Goal: Task Accomplishment & Management: Use online tool/utility

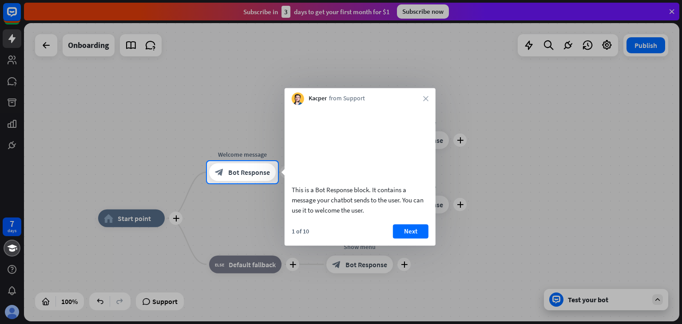
click at [249, 222] on div at bounding box center [341, 253] width 682 height 141
click at [409, 238] on button "Next" at bounding box center [411, 231] width 36 height 14
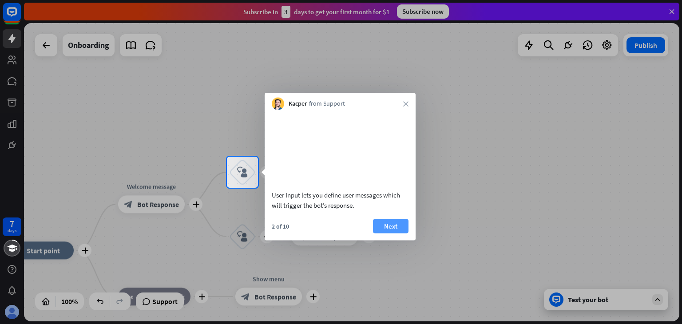
click at [384, 233] on button "Next" at bounding box center [391, 226] width 36 height 14
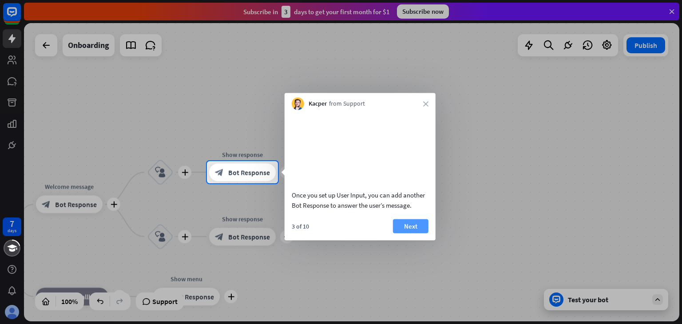
click at [396, 233] on button "Next" at bounding box center [411, 226] width 36 height 14
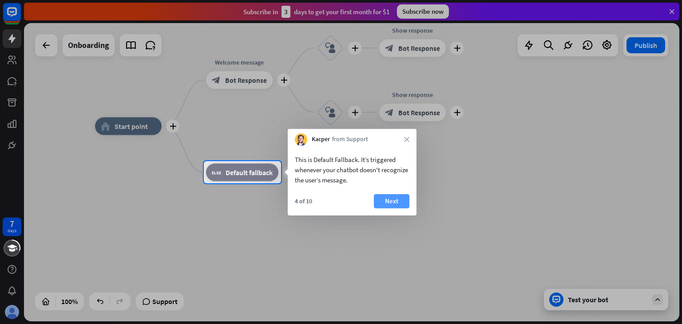
click at [385, 205] on button "Next" at bounding box center [392, 201] width 36 height 14
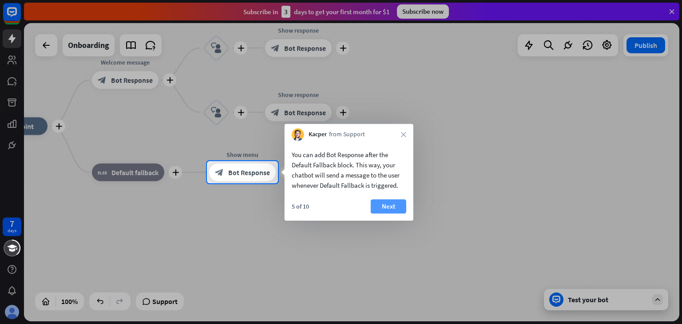
click at [396, 201] on button "Next" at bounding box center [389, 206] width 36 height 14
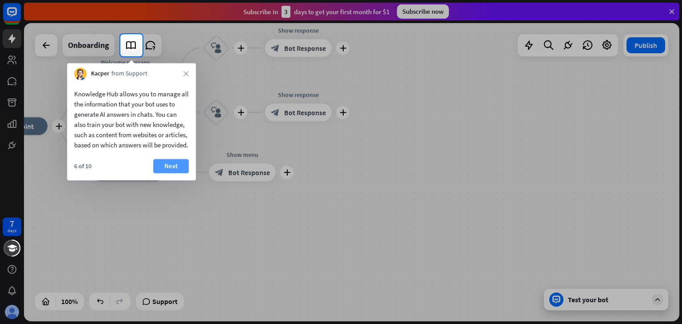
click at [160, 173] on button "Next" at bounding box center [171, 166] width 36 height 14
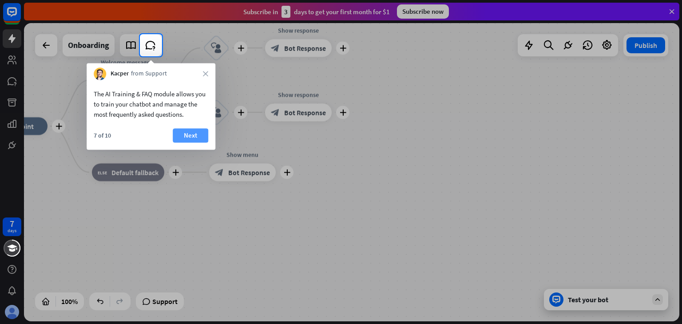
click at [191, 142] on button "Next" at bounding box center [191, 135] width 36 height 14
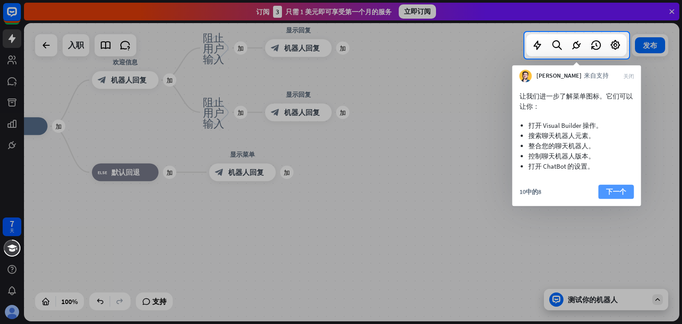
click at [618, 191] on font "下一个" at bounding box center [616, 191] width 20 height 8
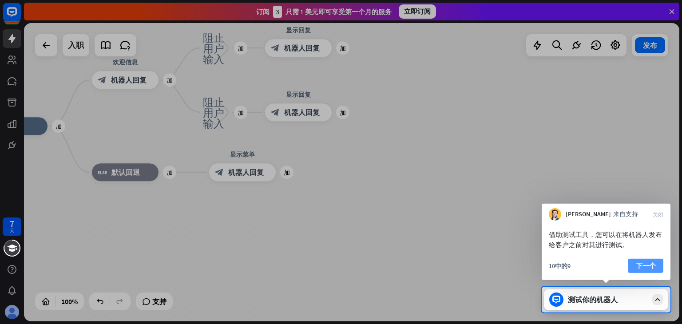
click at [645, 266] on font "下一个" at bounding box center [646, 265] width 20 height 8
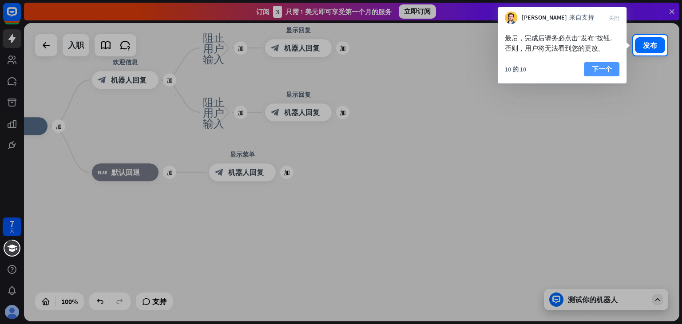
click at [590, 70] on button "下一个" at bounding box center [602, 69] width 36 height 14
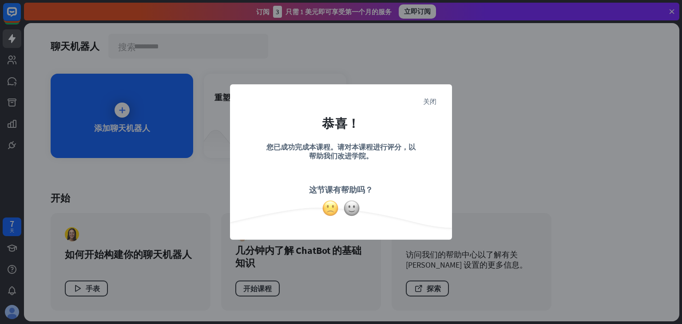
click at [337, 213] on img at bounding box center [330, 208] width 17 height 17
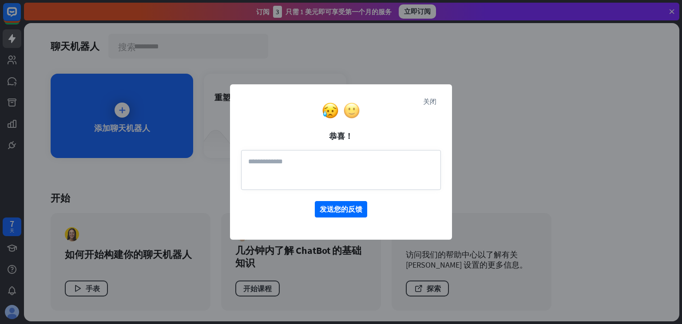
click at [354, 110] on img at bounding box center [351, 110] width 17 height 17
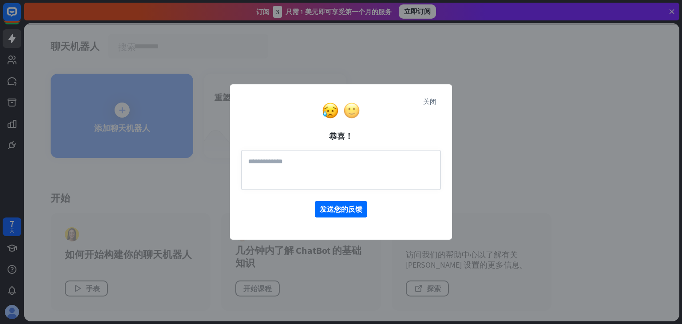
click at [352, 109] on div "关闭 恭喜！ 发送您的反馈" at bounding box center [341, 161] width 222 height 155
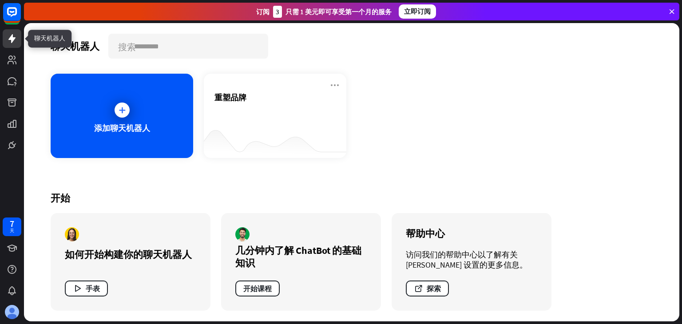
click at [8, 36] on icon at bounding box center [12, 38] width 11 height 11
click at [8, 142] on icon at bounding box center [12, 145] width 11 height 11
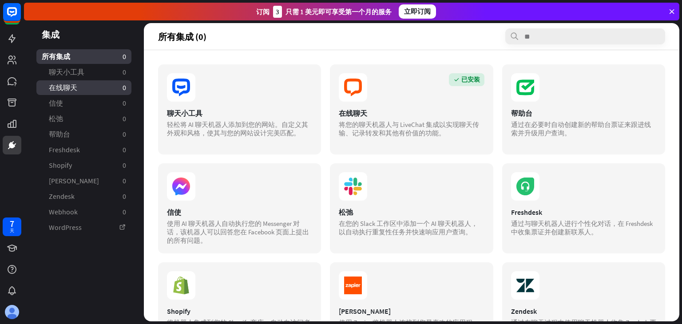
click at [96, 84] on link "在线聊天 0" at bounding box center [83, 87] width 95 height 15
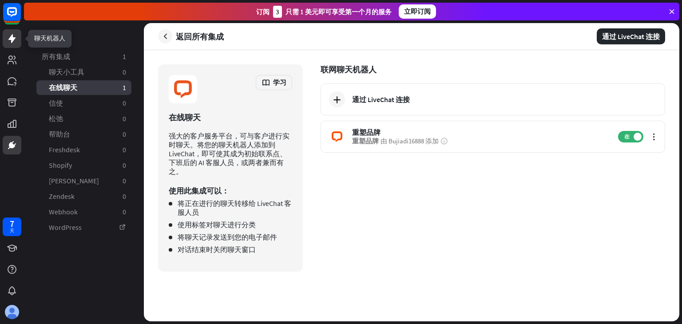
click at [12, 42] on icon at bounding box center [11, 38] width 7 height 9
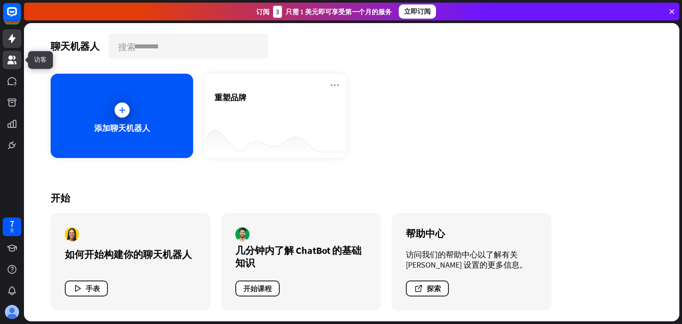
click at [9, 60] on icon at bounding box center [12, 60] width 11 height 11
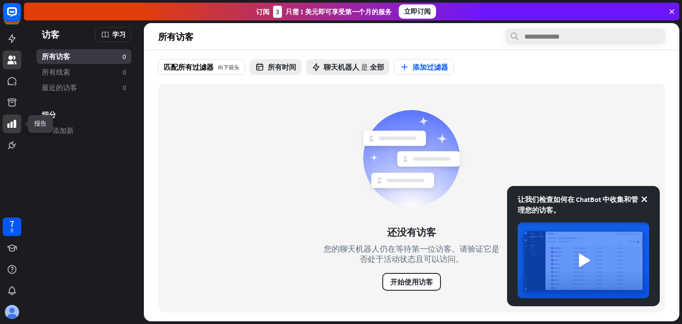
click at [9, 127] on icon at bounding box center [12, 124] width 9 height 8
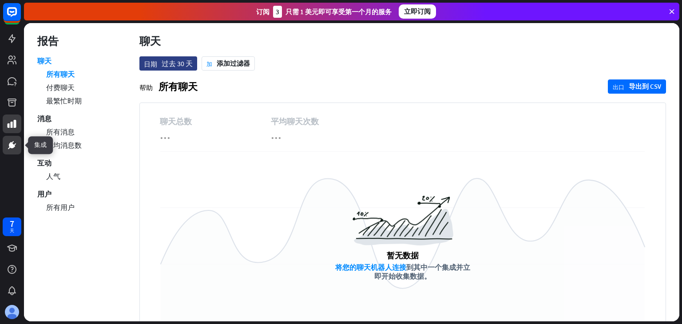
click at [10, 139] on link at bounding box center [12, 145] width 19 height 19
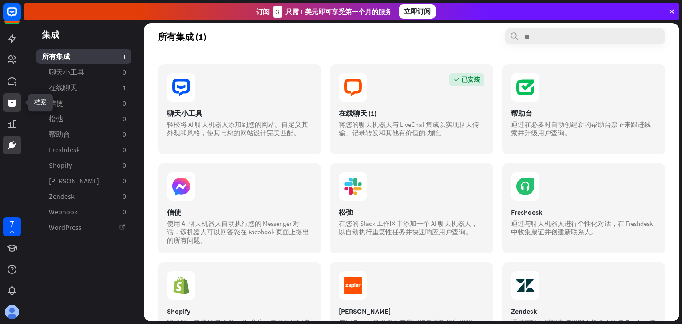
click at [12, 100] on icon at bounding box center [12, 103] width 9 height 8
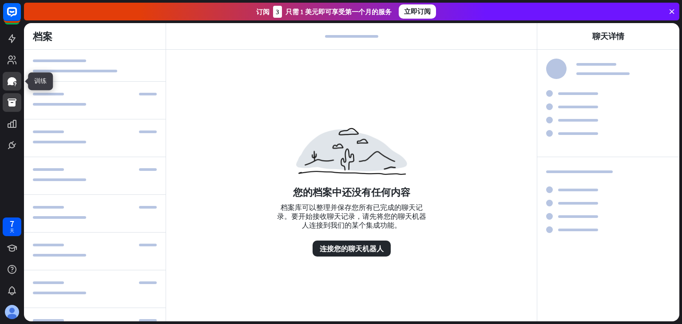
click at [13, 79] on icon at bounding box center [12, 81] width 9 height 8
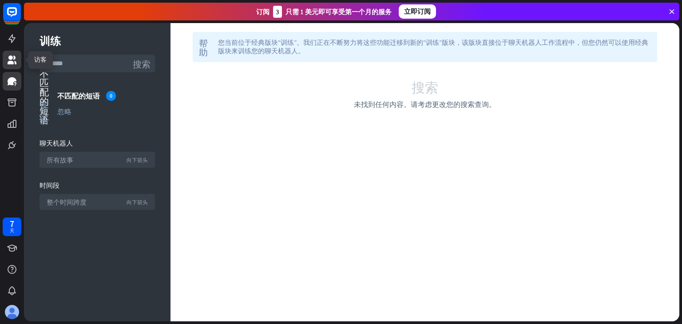
click at [14, 59] on icon at bounding box center [12, 59] width 9 height 9
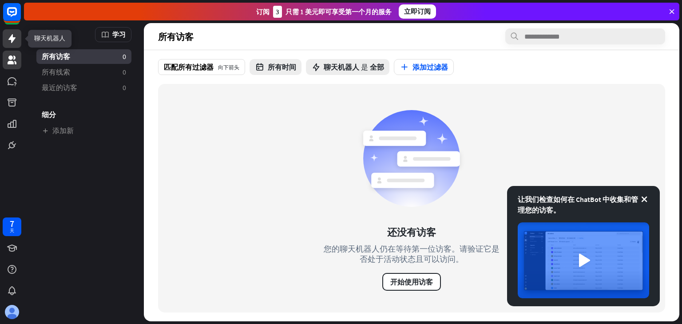
click at [12, 43] on icon at bounding box center [12, 38] width 11 height 11
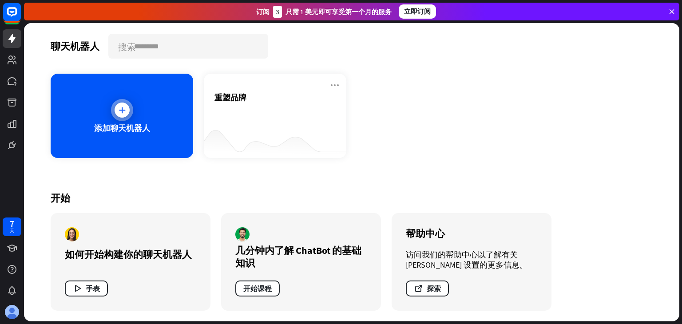
click at [124, 115] on div at bounding box center [122, 110] width 15 height 15
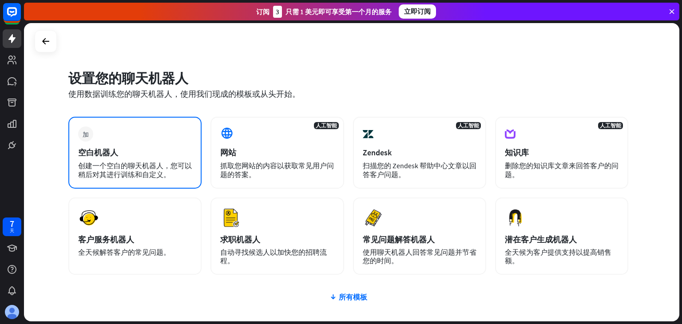
click at [154, 145] on div "加 空白机器人 创建一个空白的聊天机器人，您可以稍后对其进行训练和自定义。" at bounding box center [134, 153] width 133 height 72
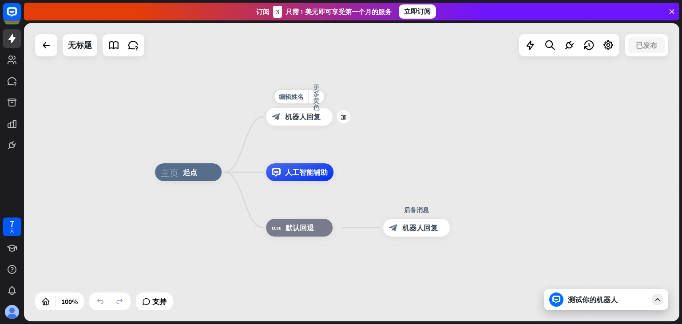
click at [309, 120] on font "机器人回复" at bounding box center [303, 116] width 36 height 9
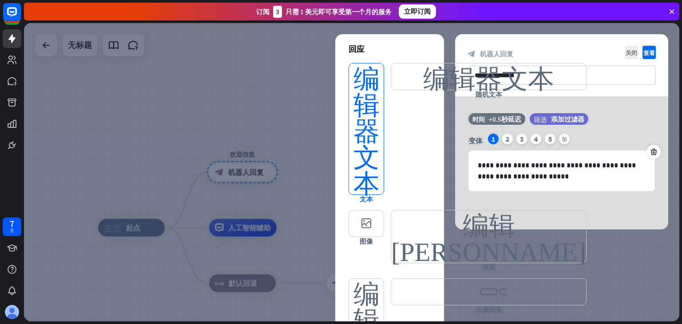
click at [368, 139] on font "编辑器文本" at bounding box center [366, 128] width 26 height 131
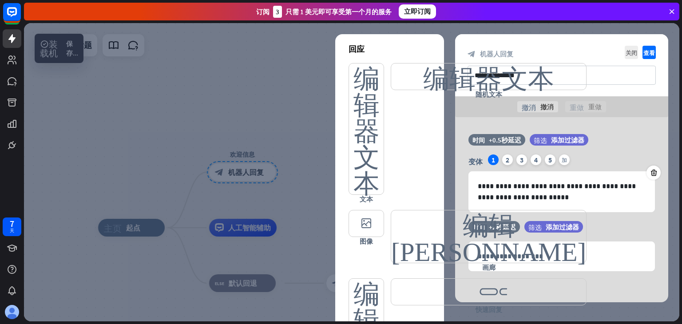
click at [263, 103] on div at bounding box center [351, 172] width 655 height 298
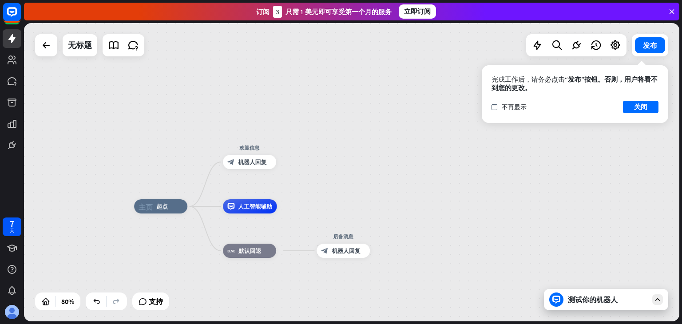
click at [672, 9] on icon at bounding box center [672, 12] width 8 height 8
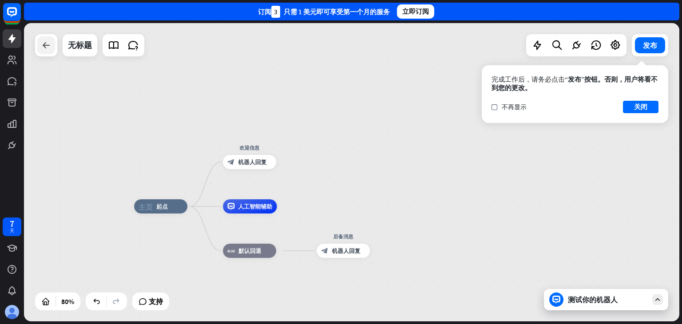
click at [49, 48] on icon at bounding box center [46, 45] width 11 height 11
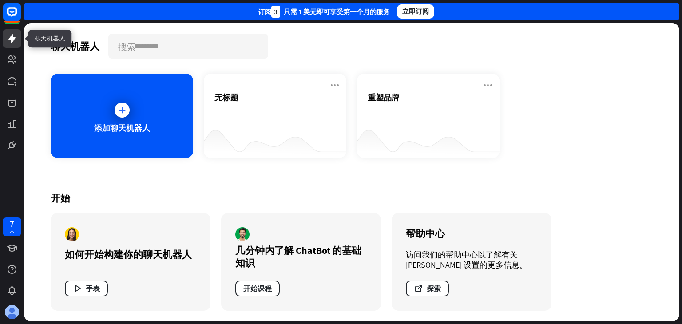
click at [12, 39] on icon at bounding box center [11, 38] width 7 height 9
click at [11, 55] on icon at bounding box center [12, 60] width 11 height 11
